Goal: Transaction & Acquisition: Purchase product/service

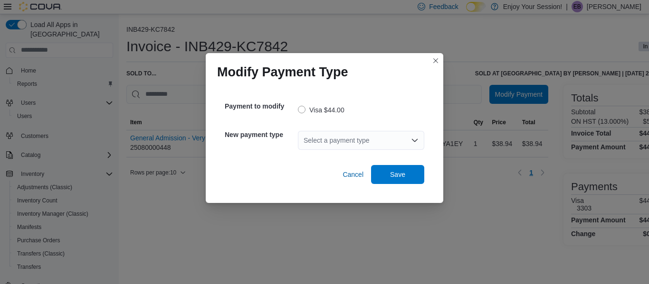
click at [374, 137] on div "Select a payment type" at bounding box center [361, 140] width 126 height 19
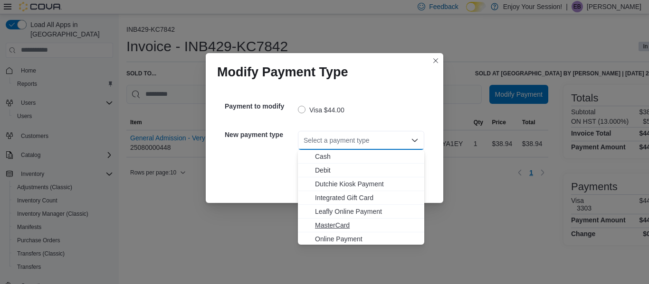
click at [330, 223] on span "MasterCard" at bounding box center [367, 225] width 104 height 9
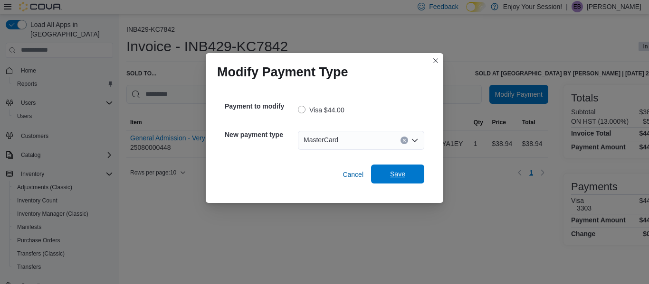
click at [412, 176] on span "Save" at bounding box center [398, 174] width 42 height 19
